Goal: Check status: Check status

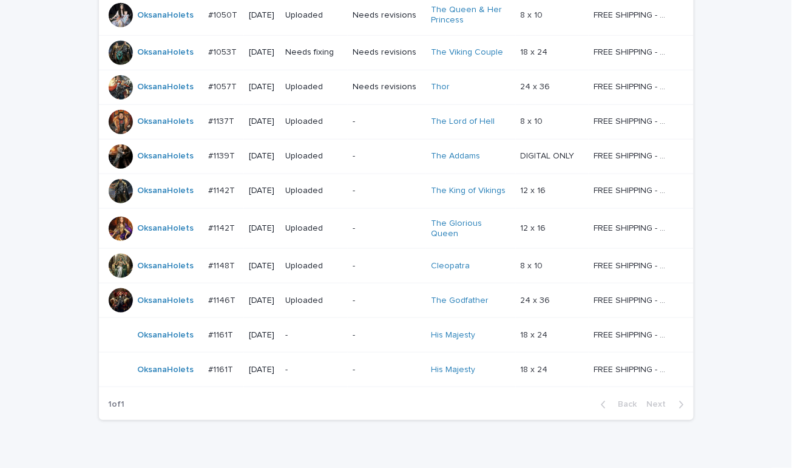
scroll to position [292, 0]
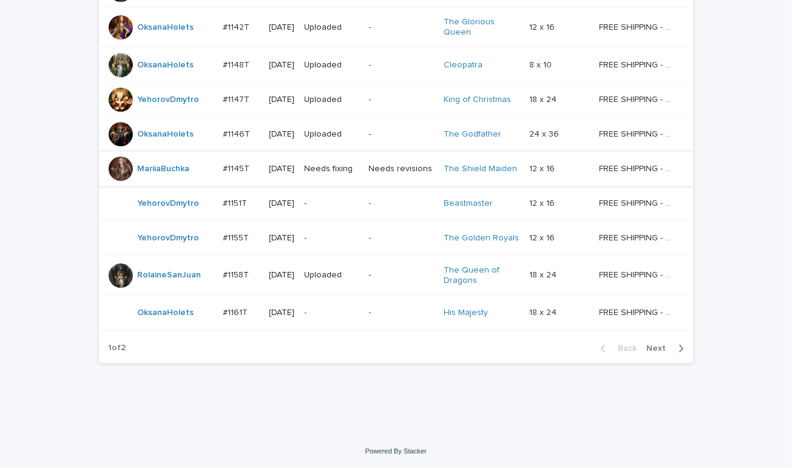
scroll to position [1038, 0]
click at [656, 346] on span "Next" at bounding box center [660, 348] width 27 height 8
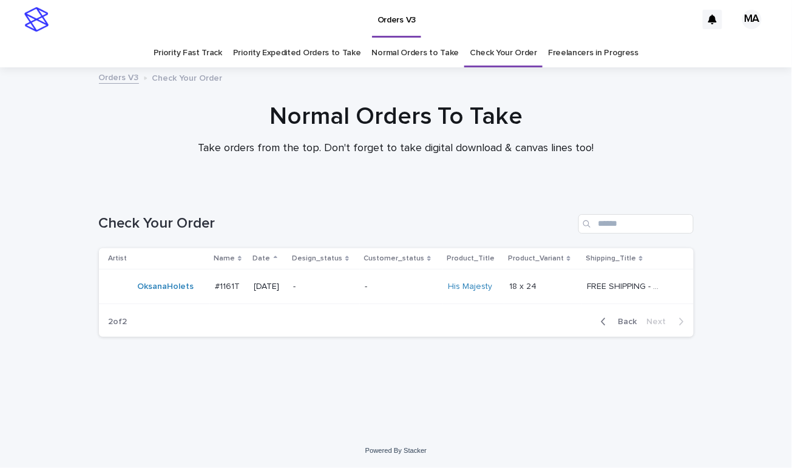
click at [134, 120] on h1 "Normal Orders To Take" at bounding box center [396, 116] width 595 height 29
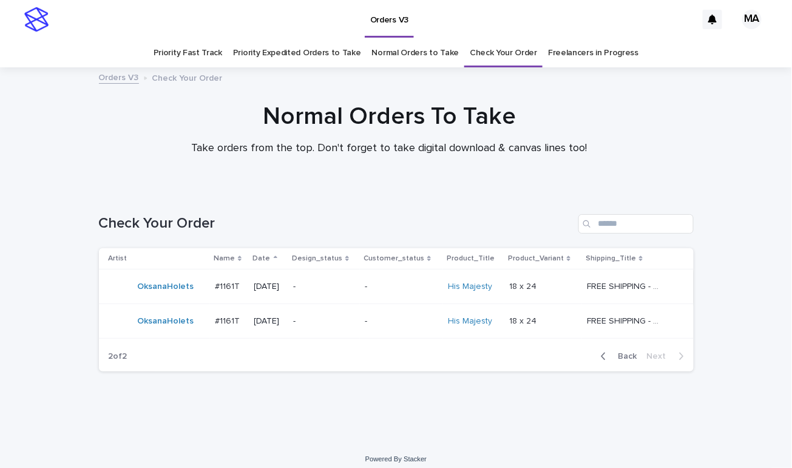
click at [331, 284] on p "-" at bounding box center [324, 287] width 62 height 10
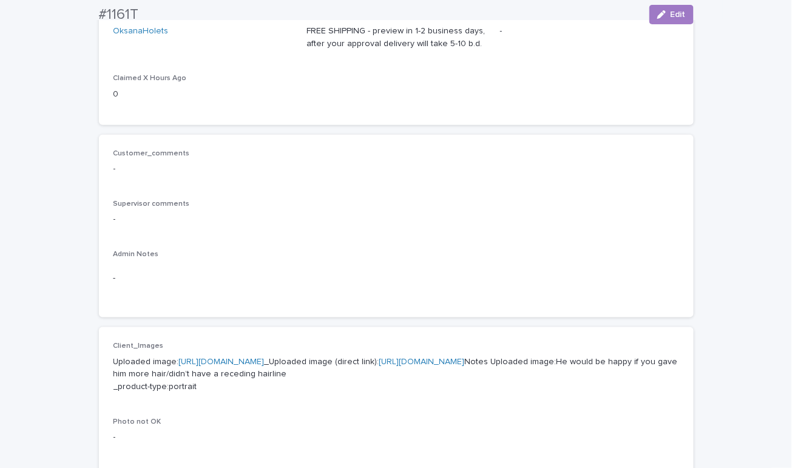
scroll to position [424, 0]
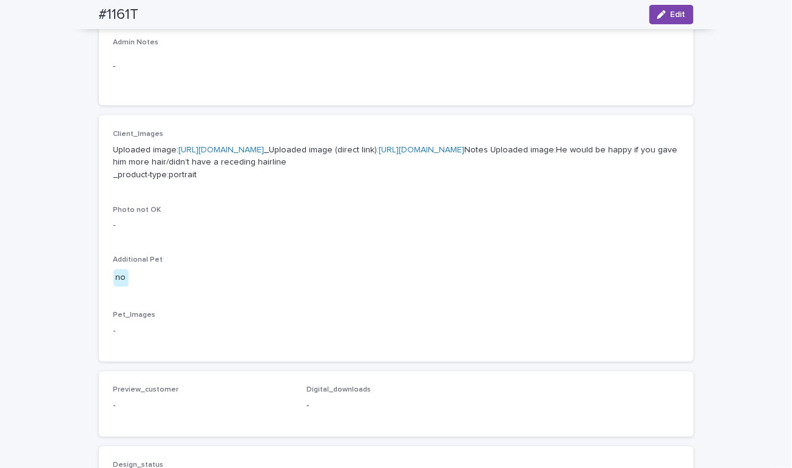
click at [265, 150] on link "[URL][DOMAIN_NAME]" at bounding box center [222, 150] width 86 height 8
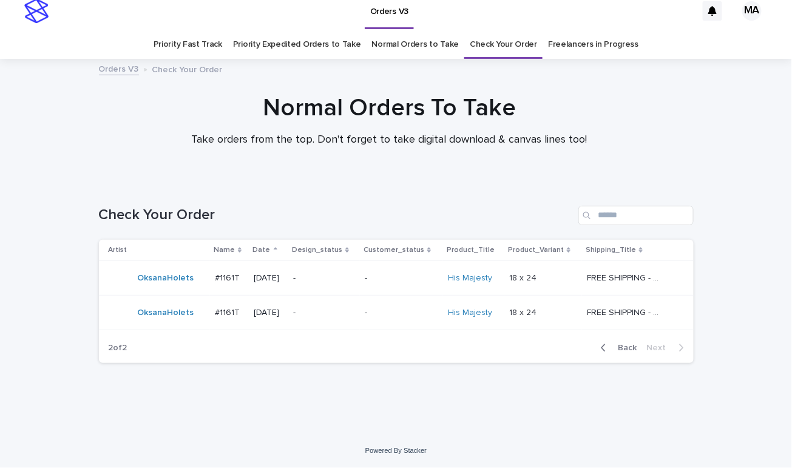
scroll to position [8, 0]
click at [328, 316] on p "-" at bounding box center [324, 313] width 62 height 10
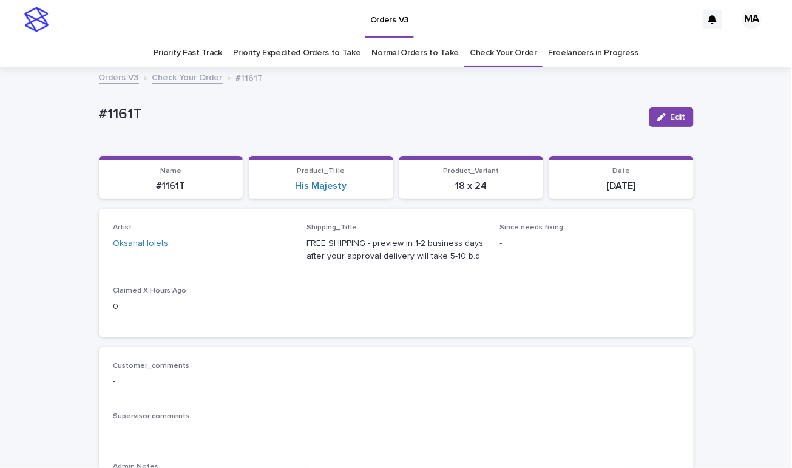
scroll to position [212, 0]
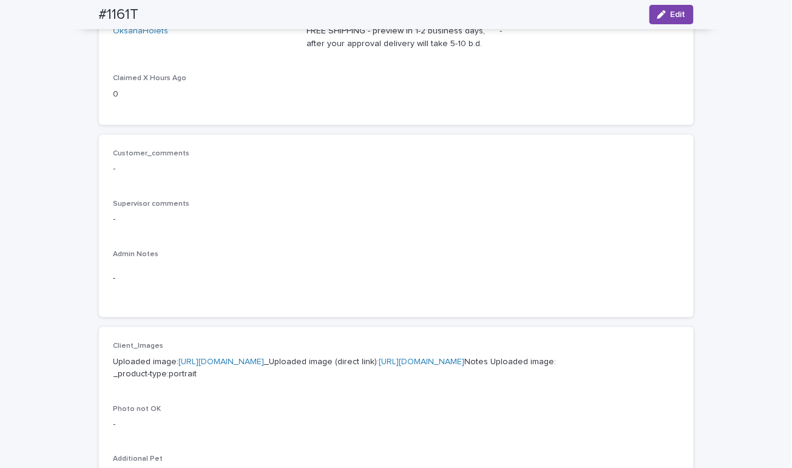
click at [265, 364] on link "[URL][DOMAIN_NAME]" at bounding box center [222, 362] width 86 height 8
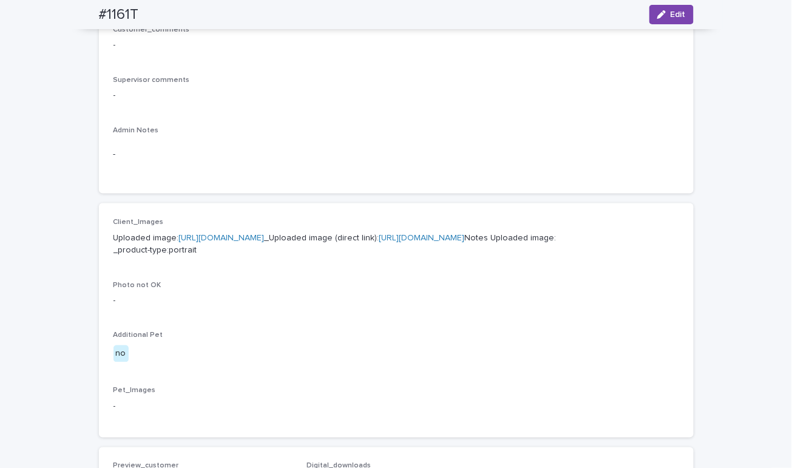
scroll to position [424, 0]
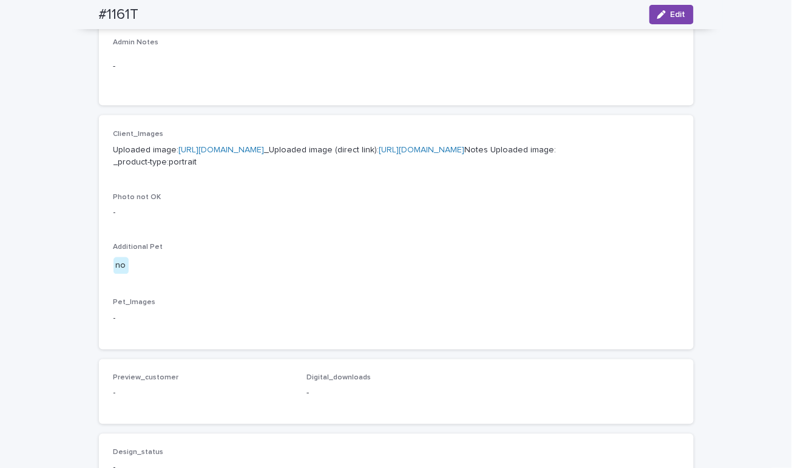
scroll to position [8, 0]
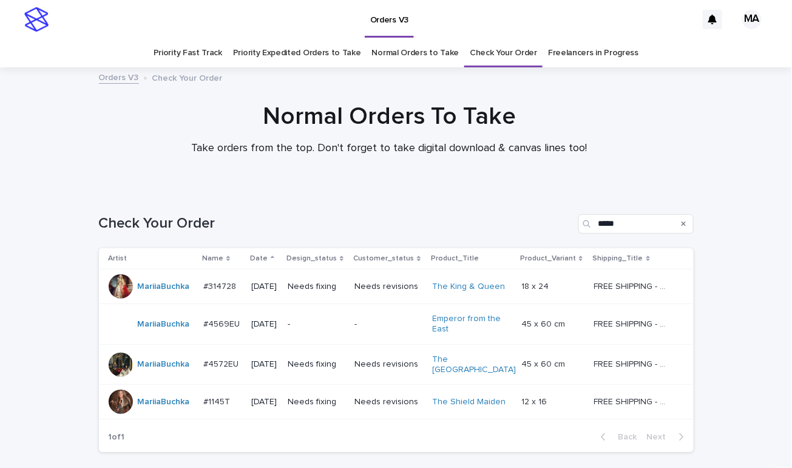
scroll to position [39, 0]
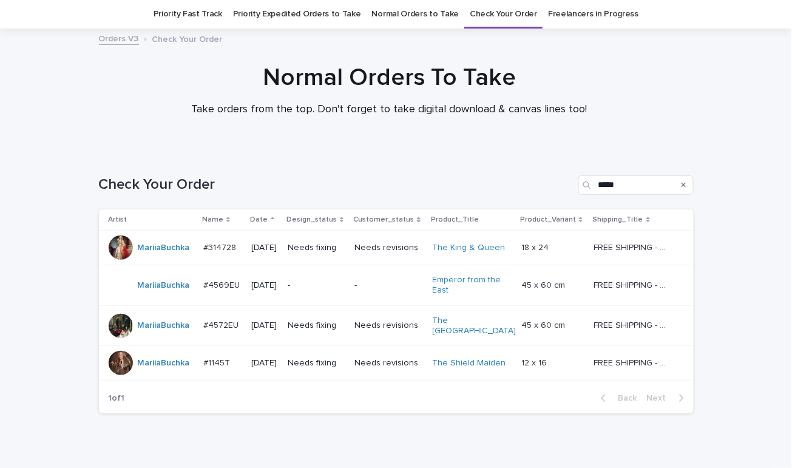
click at [318, 287] on p "-" at bounding box center [316, 285] width 57 height 10
click at [387, 263] on td "Needs revisions" at bounding box center [389, 248] width 78 height 35
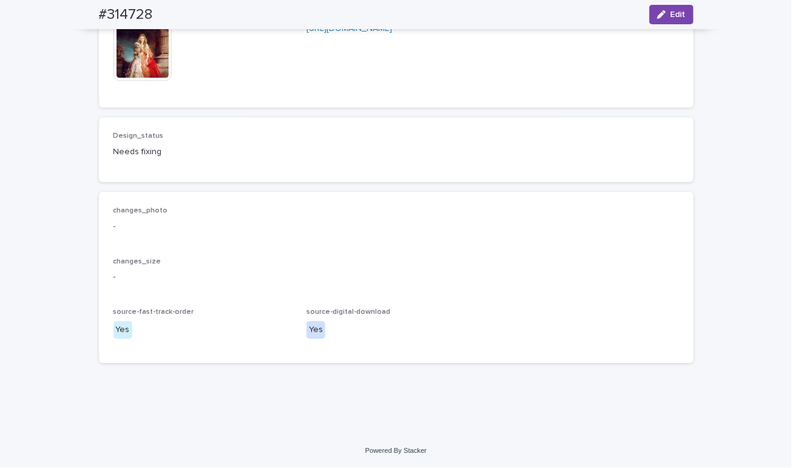
scroll to position [3738, 0]
click at [124, 81] on img at bounding box center [143, 51] width 58 height 58
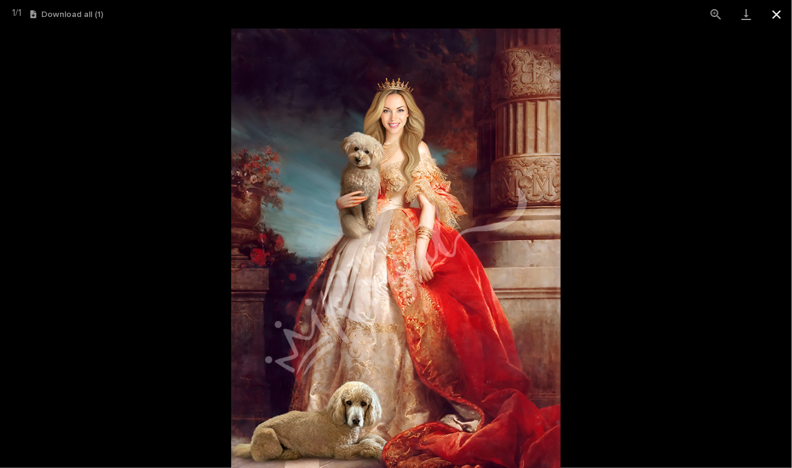
click at [778, 19] on button "Close gallery" at bounding box center [777, 14] width 30 height 29
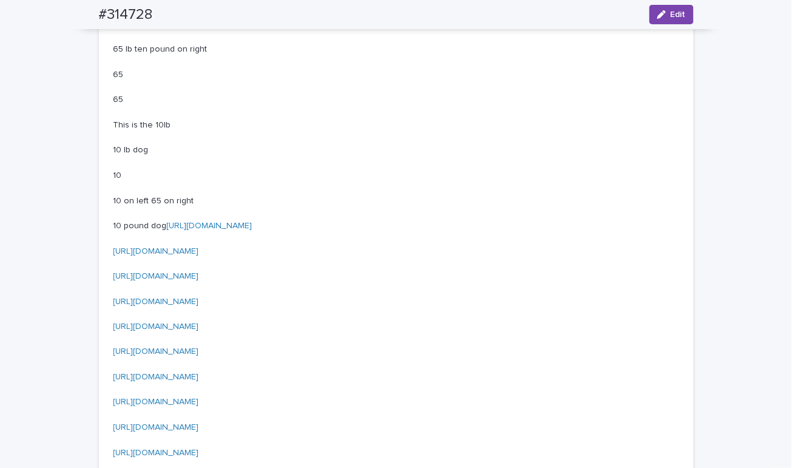
scroll to position [1613, 0]
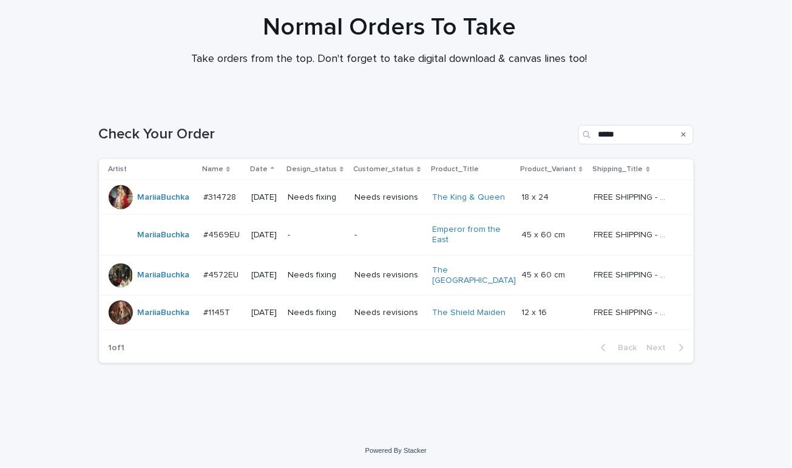
scroll to position [39, 0]
